Goal: Task Accomplishment & Management: Manage account settings

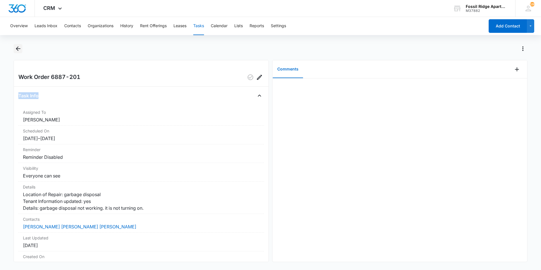
click at [16, 50] on icon "Back" at bounding box center [18, 48] width 7 height 7
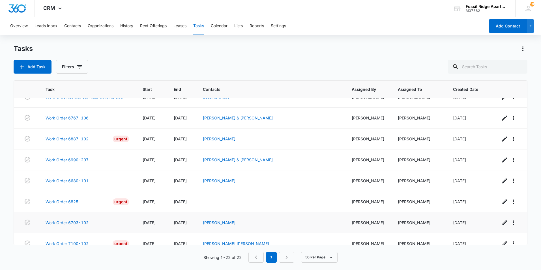
scroll to position [317, 0]
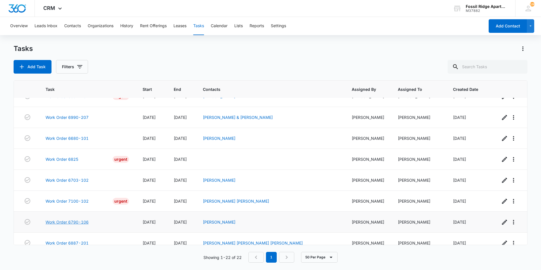
click at [87, 219] on link "Work Order 6790-106" at bounding box center [67, 222] width 43 height 6
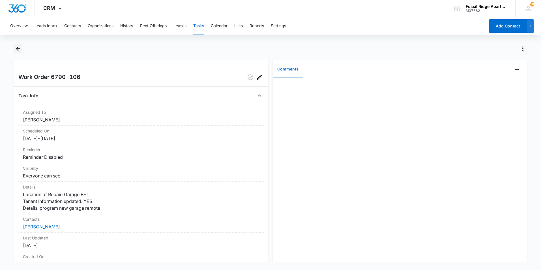
click at [18, 51] on icon "Back" at bounding box center [18, 48] width 7 height 7
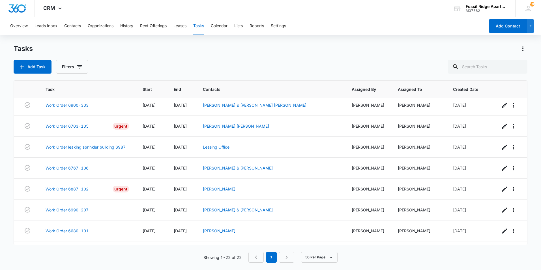
scroll to position [317, 0]
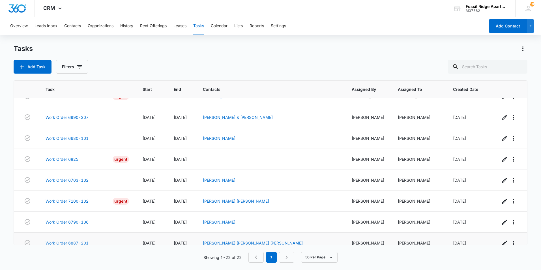
click at [65, 240] on link "Work Order 6887-201" at bounding box center [67, 243] width 43 height 6
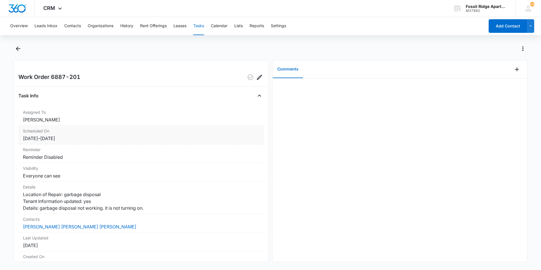
drag, startPoint x: 243, startPoint y: 255, endPoint x: 184, endPoint y: 137, distance: 131.1
click at [184, 137] on div "Scheduled On 9/15/25 – 9/15/25" at bounding box center [141, 135] width 246 height 19
click at [16, 51] on icon "Back" at bounding box center [18, 48] width 7 height 7
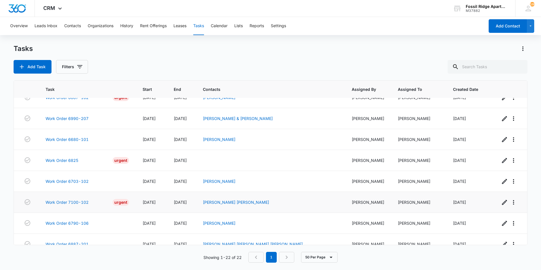
scroll to position [317, 0]
